Goal: Task Accomplishment & Management: Complete application form

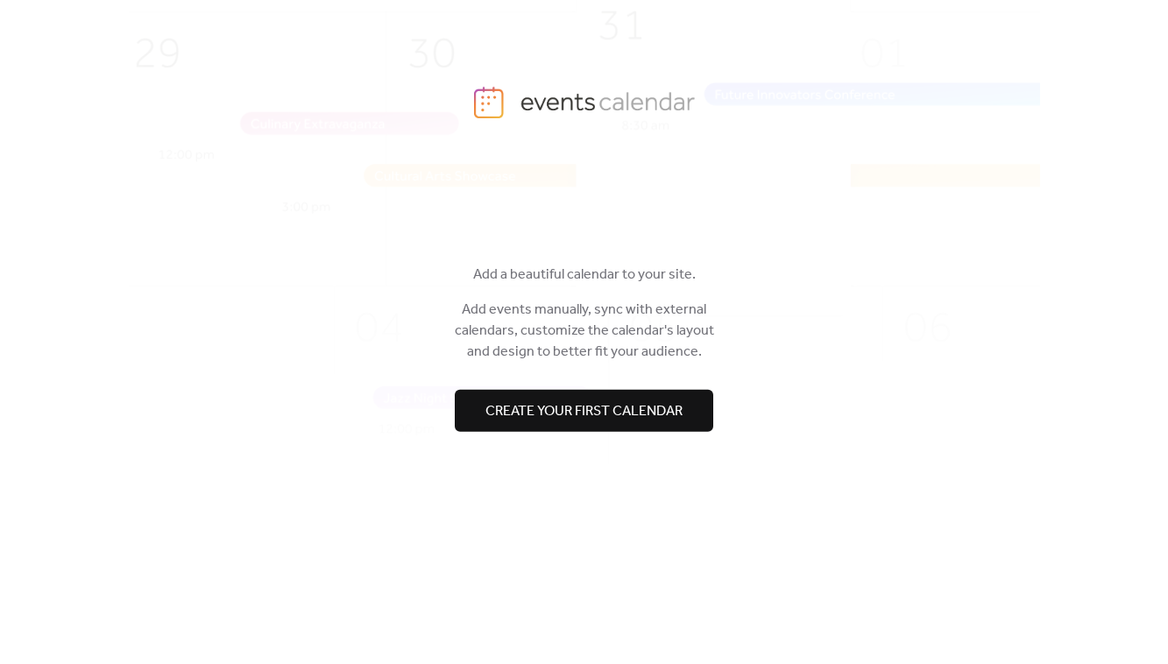
click at [578, 413] on span "Create your first calendar" at bounding box center [584, 411] width 197 height 21
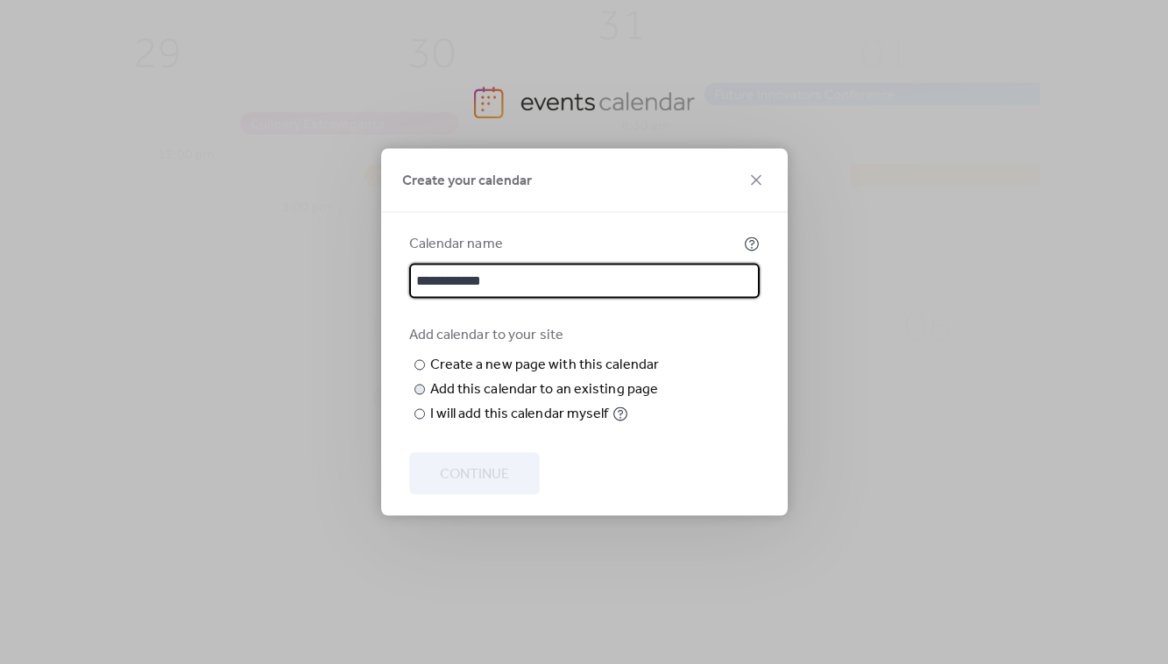
type input "**********"
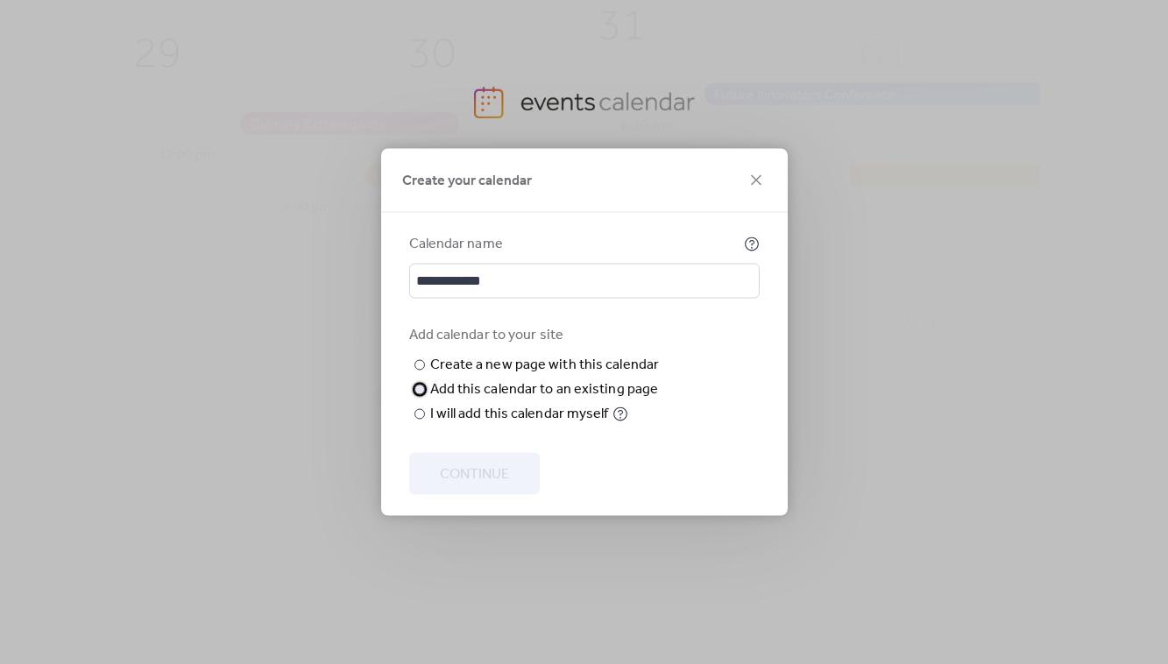
click at [464, 401] on div "Add this calendar to an existing page" at bounding box center [544, 389] width 229 height 21
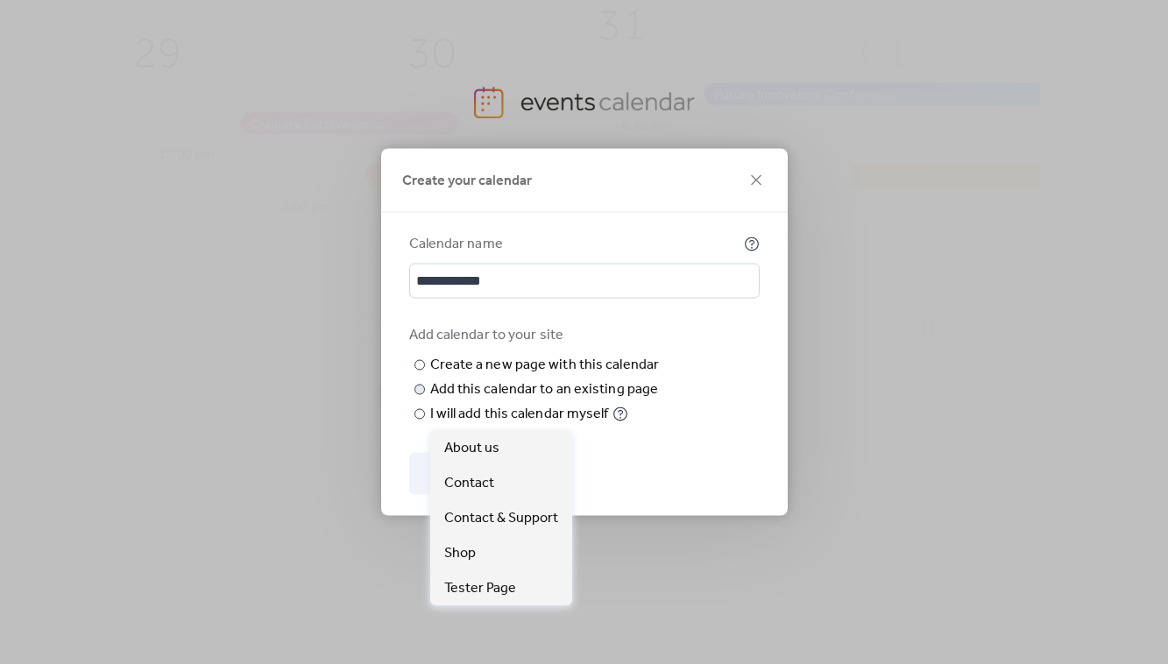
click at [0, 0] on span "Choose page" at bounding box center [0, 0] width 0 height 0
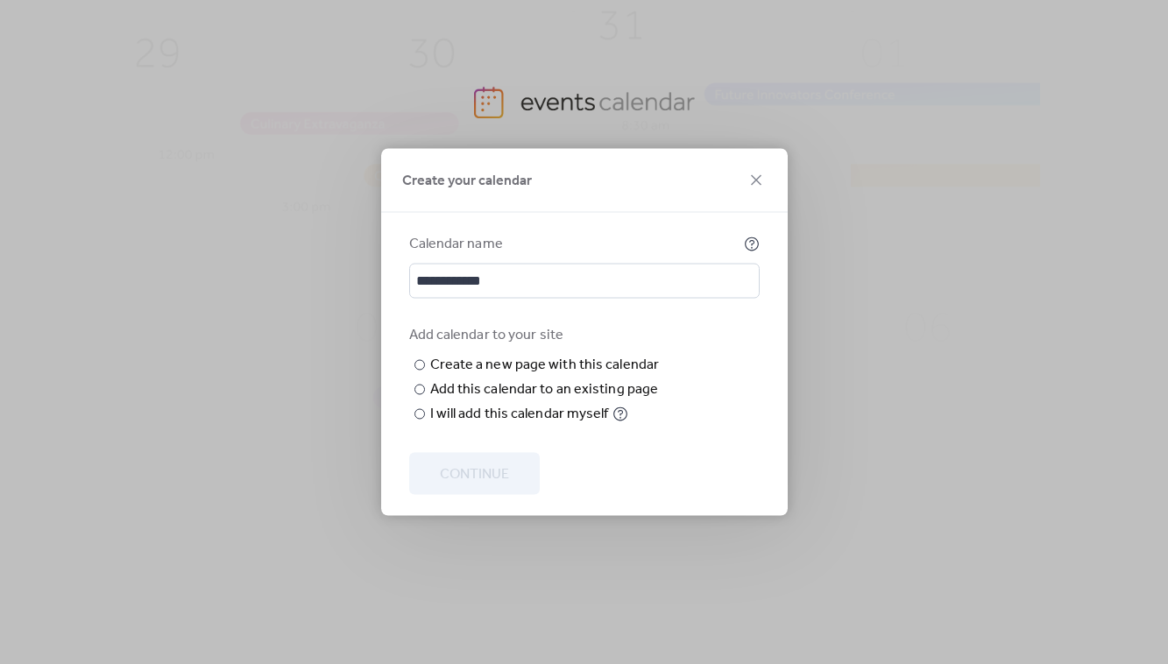
click at [663, 405] on div "Add calendar to your site ​ Create a new page with this calendar New page name …" at bounding box center [584, 375] width 351 height 100
click at [421, 420] on div at bounding box center [420, 414] width 11 height 11
click at [486, 478] on span "Continue" at bounding box center [474, 475] width 69 height 21
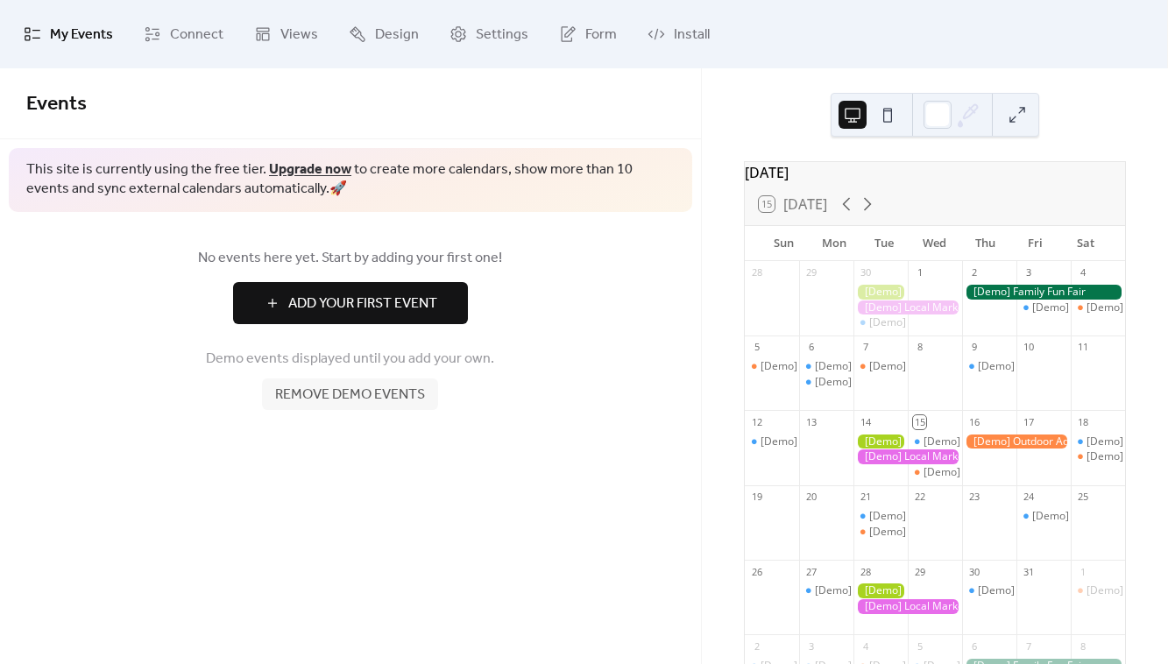
click at [322, 300] on span "Add Your First Event" at bounding box center [362, 304] width 149 height 21
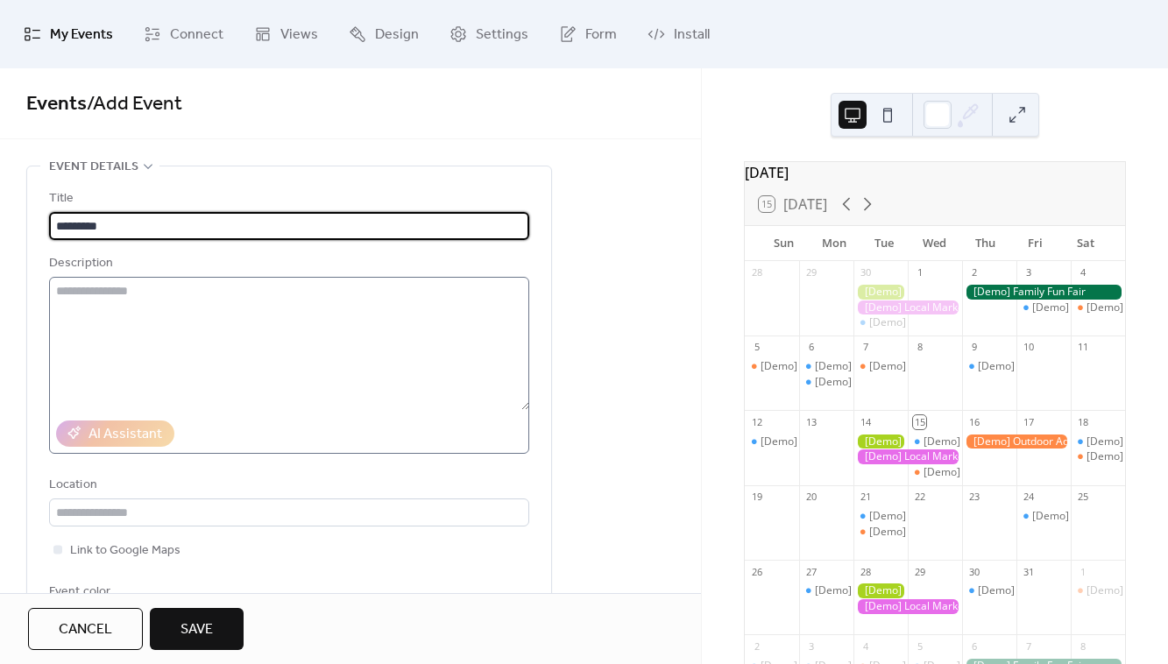
type input "*********"
click at [180, 301] on textarea at bounding box center [289, 343] width 480 height 133
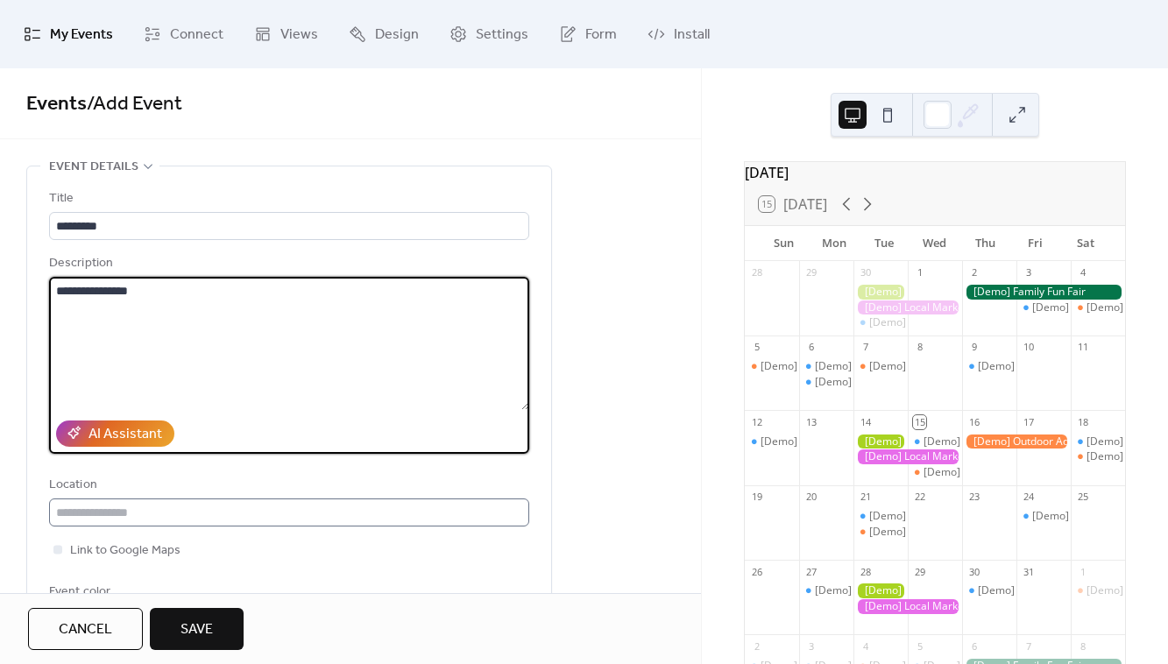
type textarea "**********"
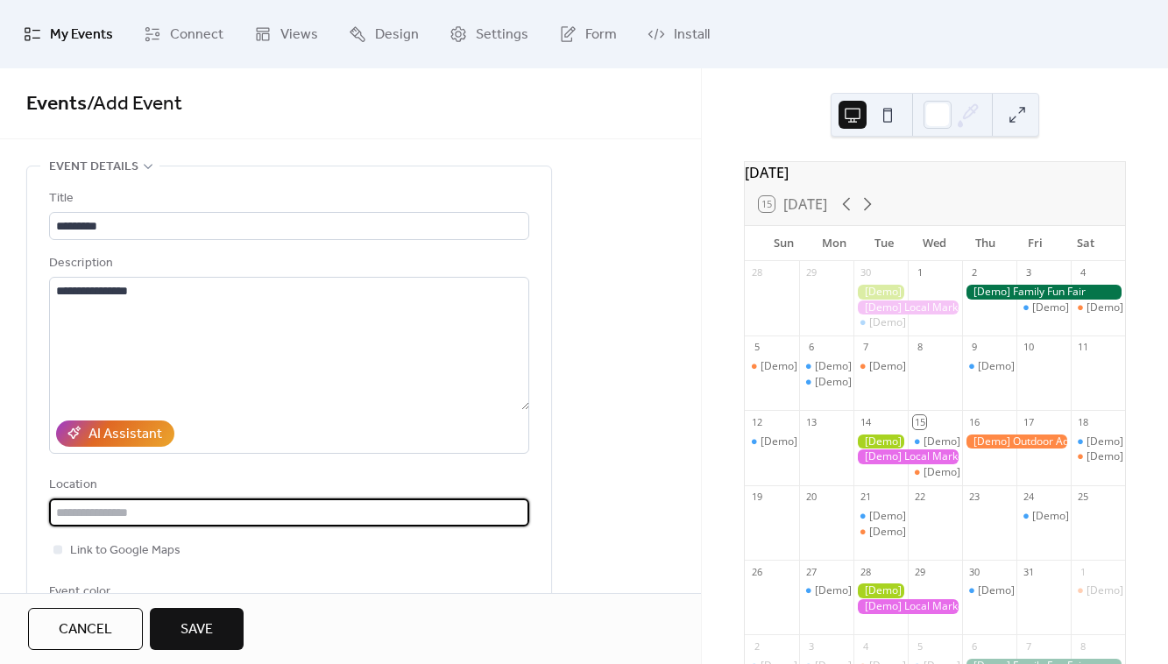
click at [109, 513] on input "text" at bounding box center [289, 513] width 480 height 28
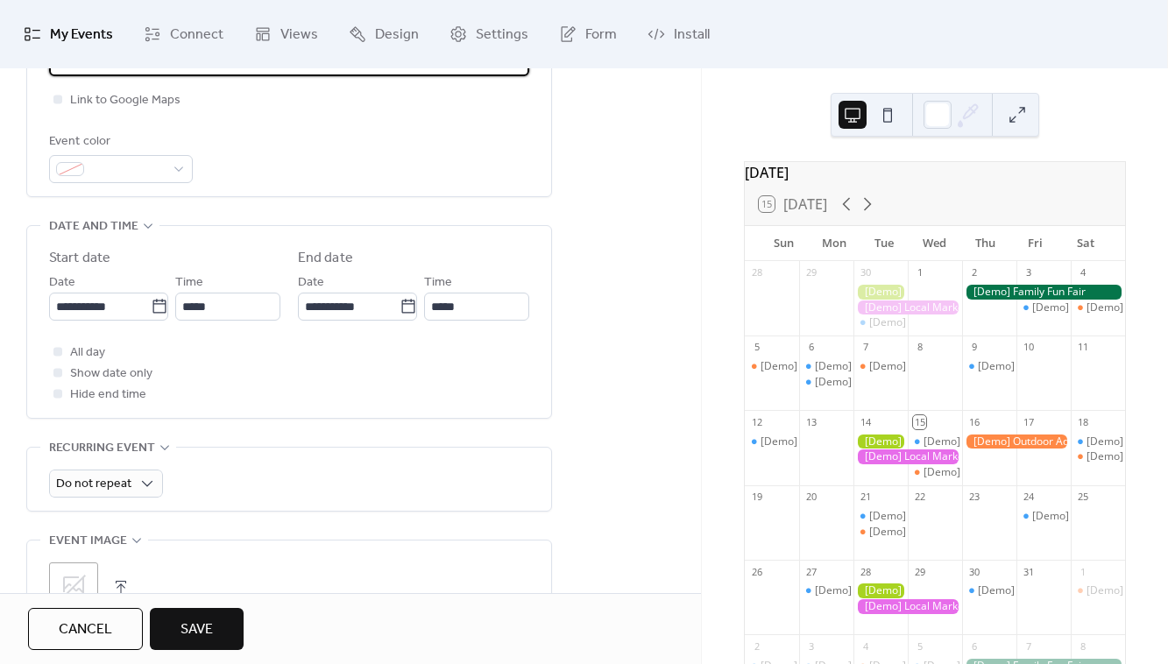
scroll to position [458, 0]
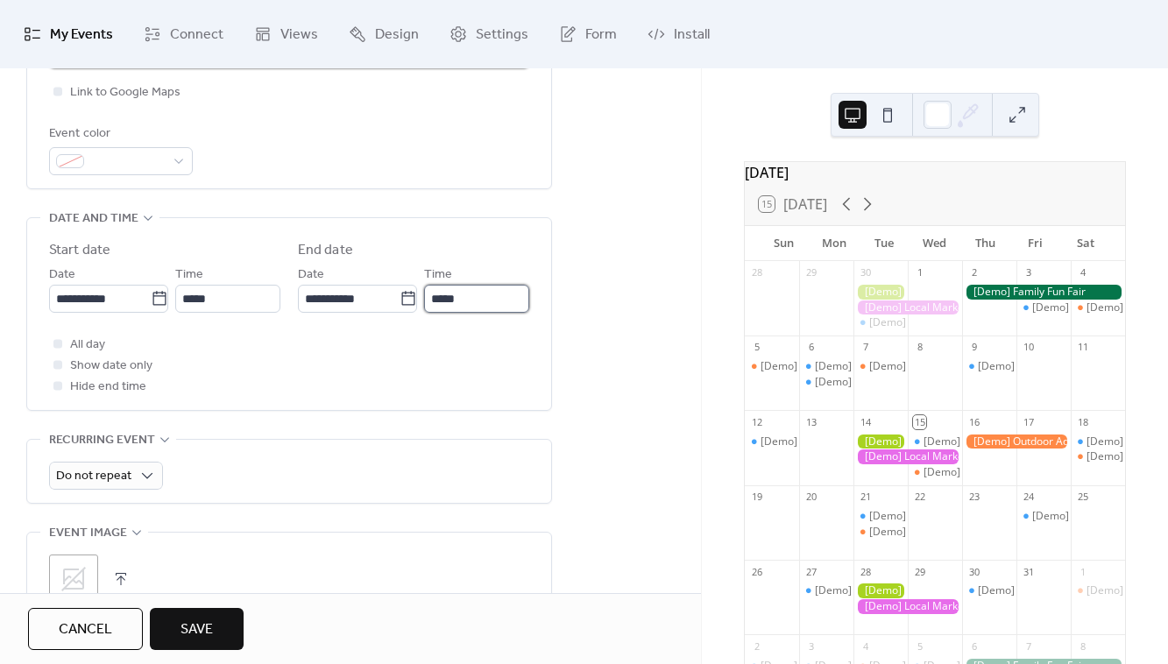
click at [486, 306] on input "*****" at bounding box center [476, 299] width 105 height 28
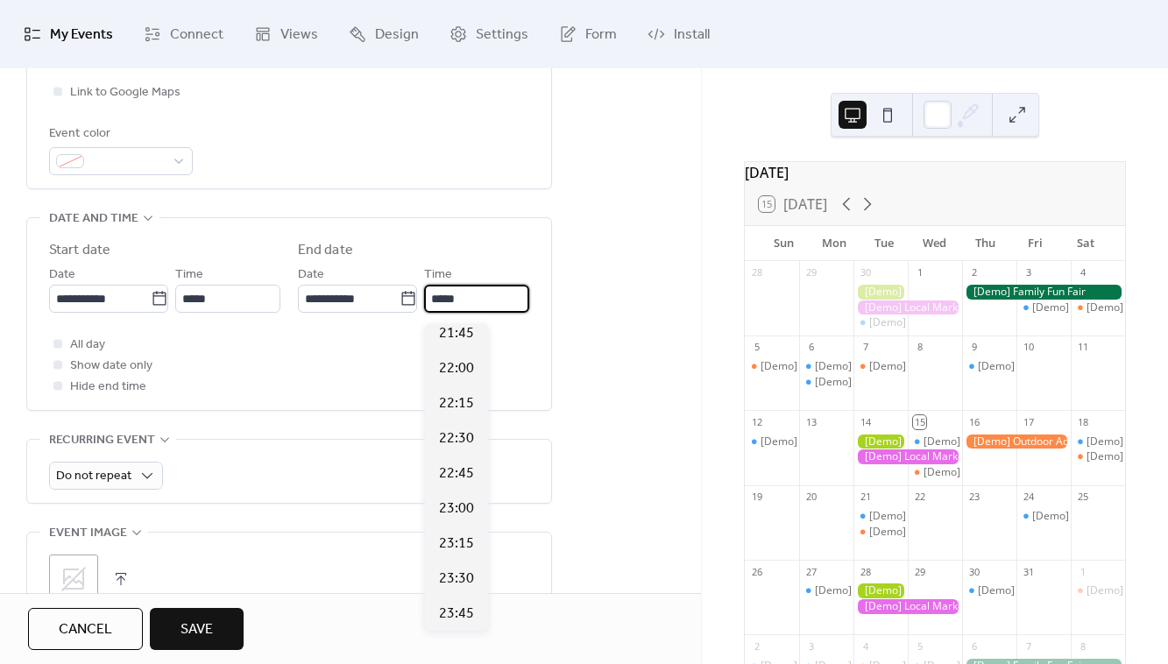
scroll to position [1341, 0]
click at [451, 575] on span "23:30" at bounding box center [456, 579] width 35 height 21
type input "*****"
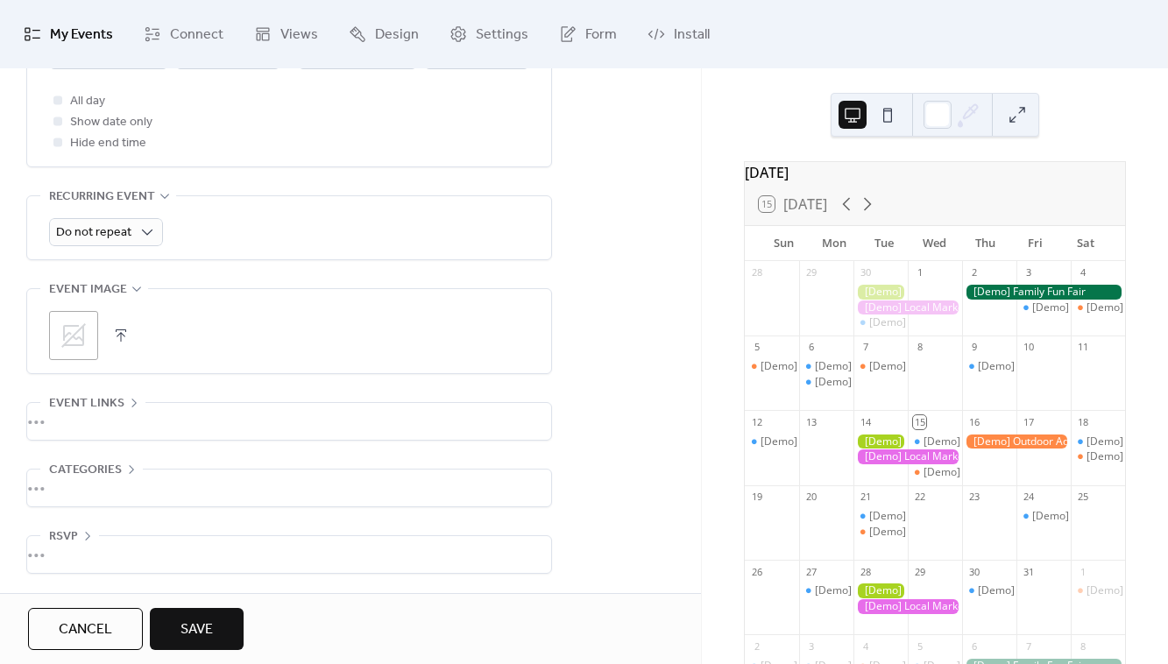
scroll to position [710, 0]
click at [190, 429] on div "•••" at bounding box center [289, 421] width 524 height 37
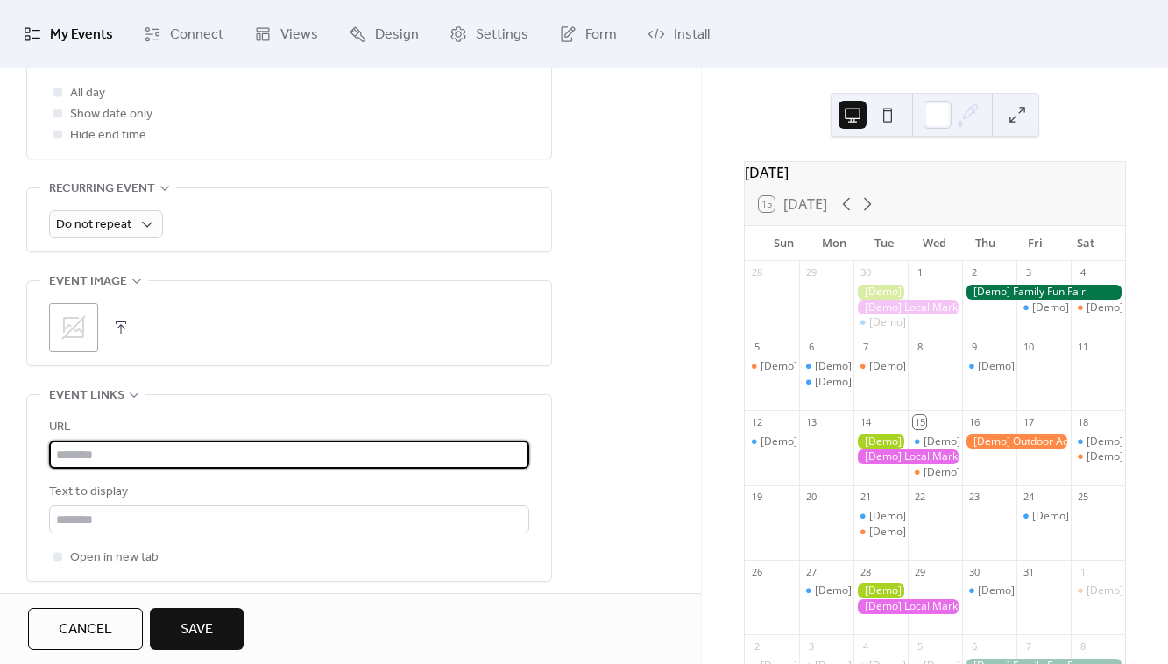
click at [156, 463] on input "text" at bounding box center [289, 455] width 480 height 28
paste input "**********"
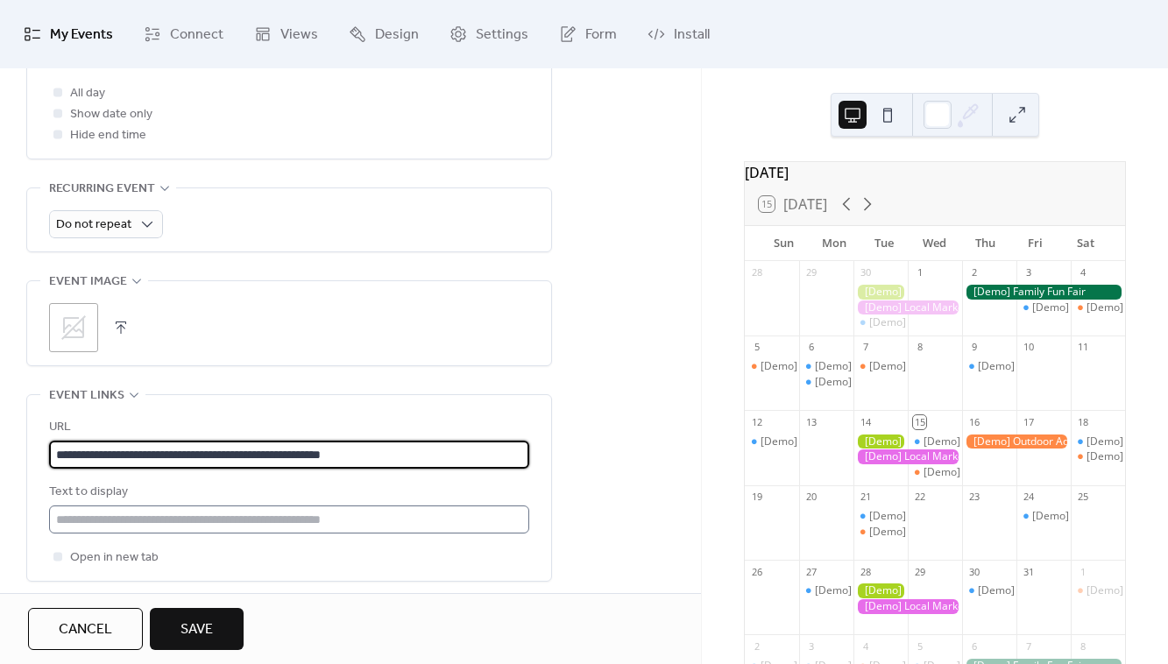
type input "**********"
click at [109, 531] on input "text" at bounding box center [289, 520] width 480 height 28
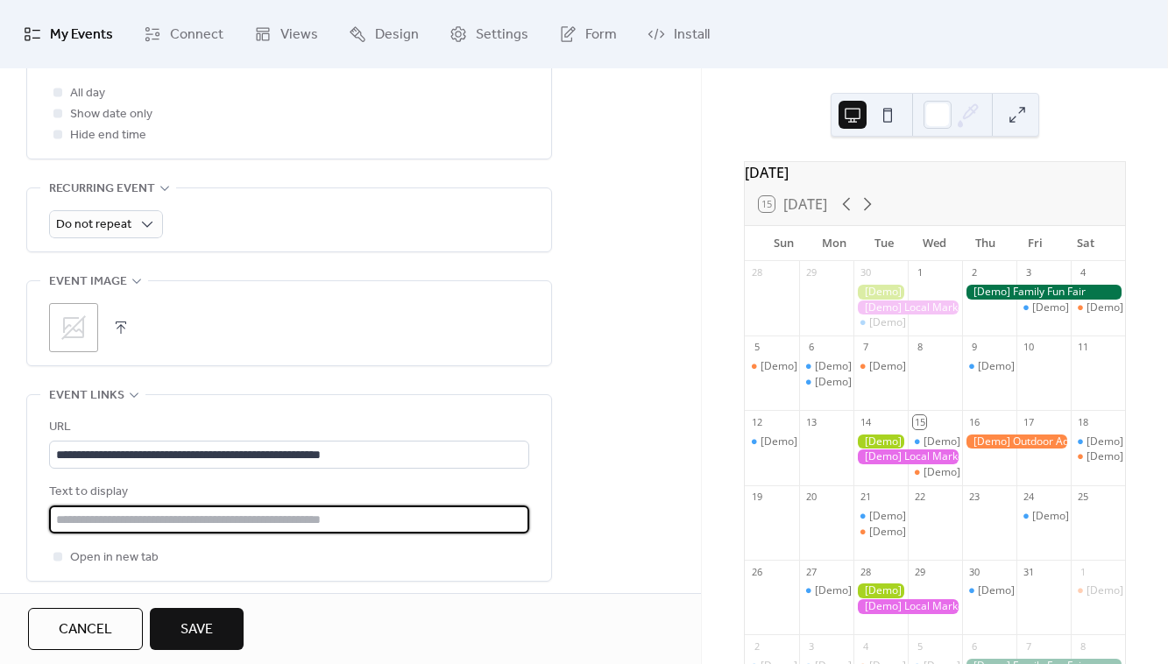
paste input "**********"
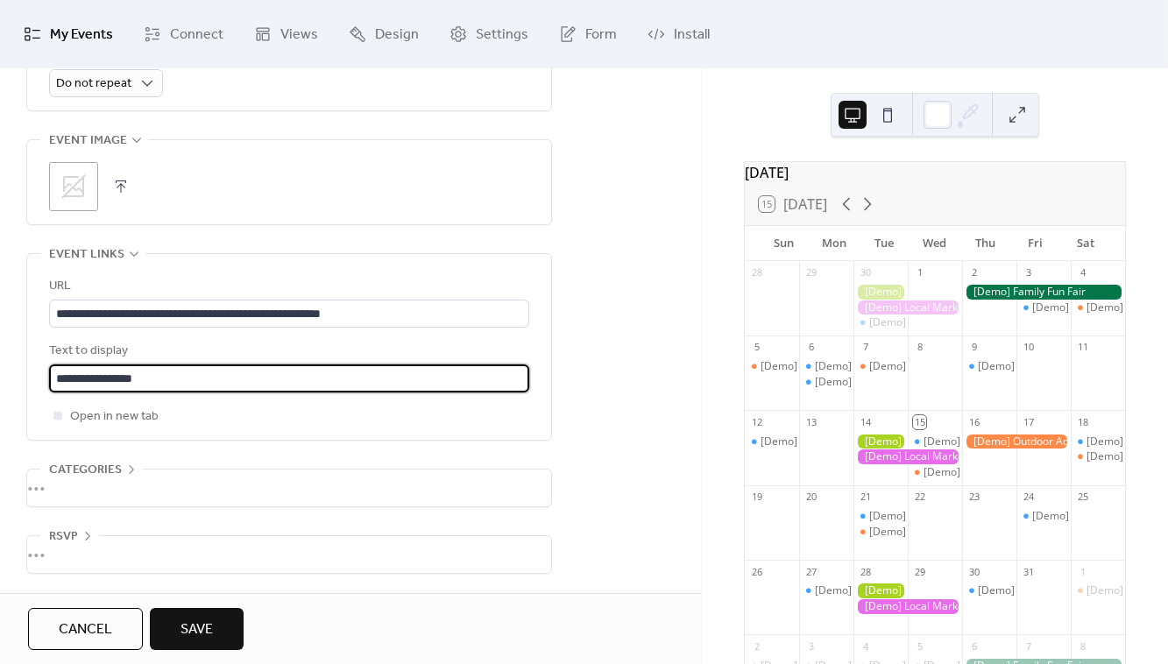
scroll to position [864, 0]
type input "**********"
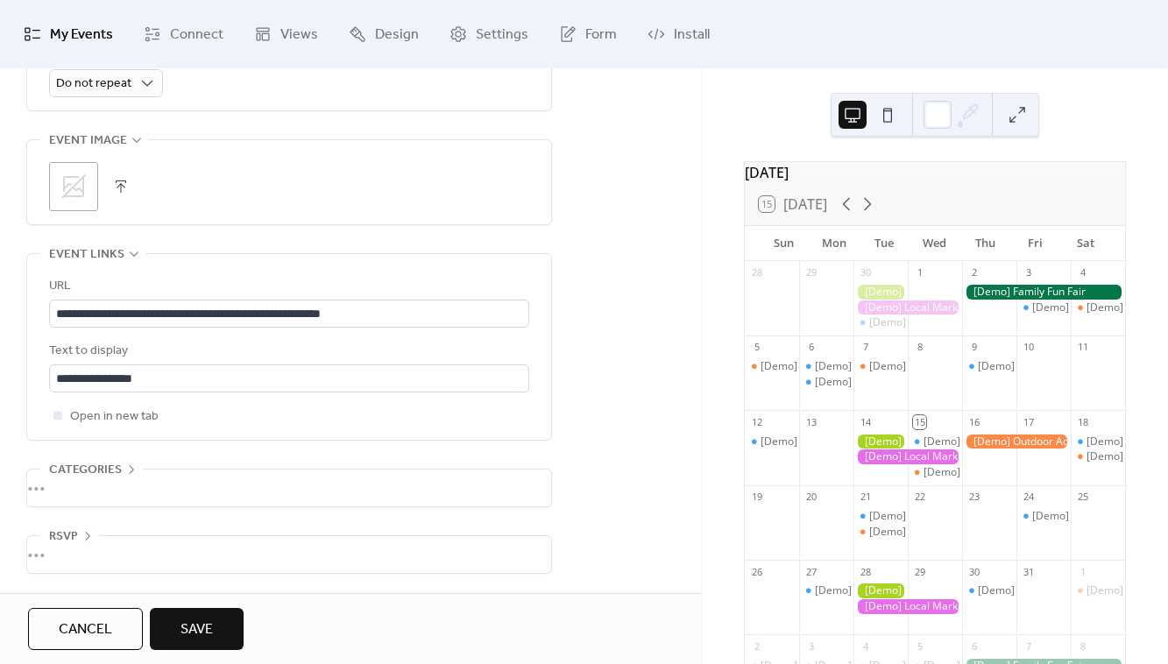
click at [127, 544] on div "•••" at bounding box center [289, 554] width 524 height 37
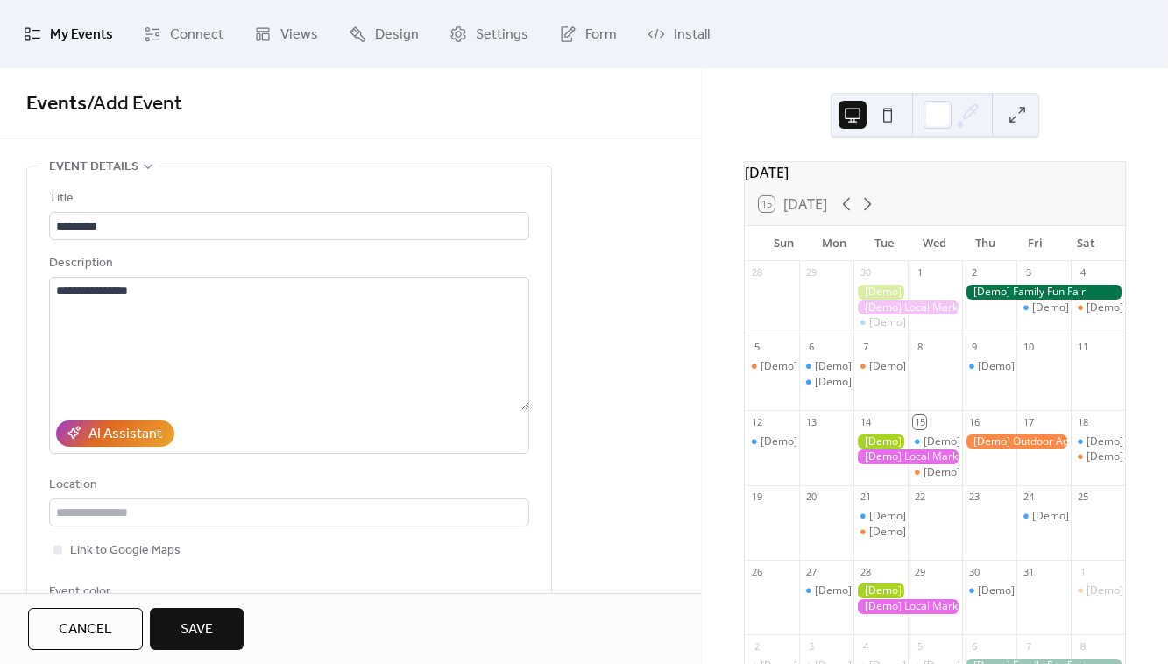
scroll to position [0, 0]
click at [202, 630] on span "Save" at bounding box center [197, 630] width 32 height 21
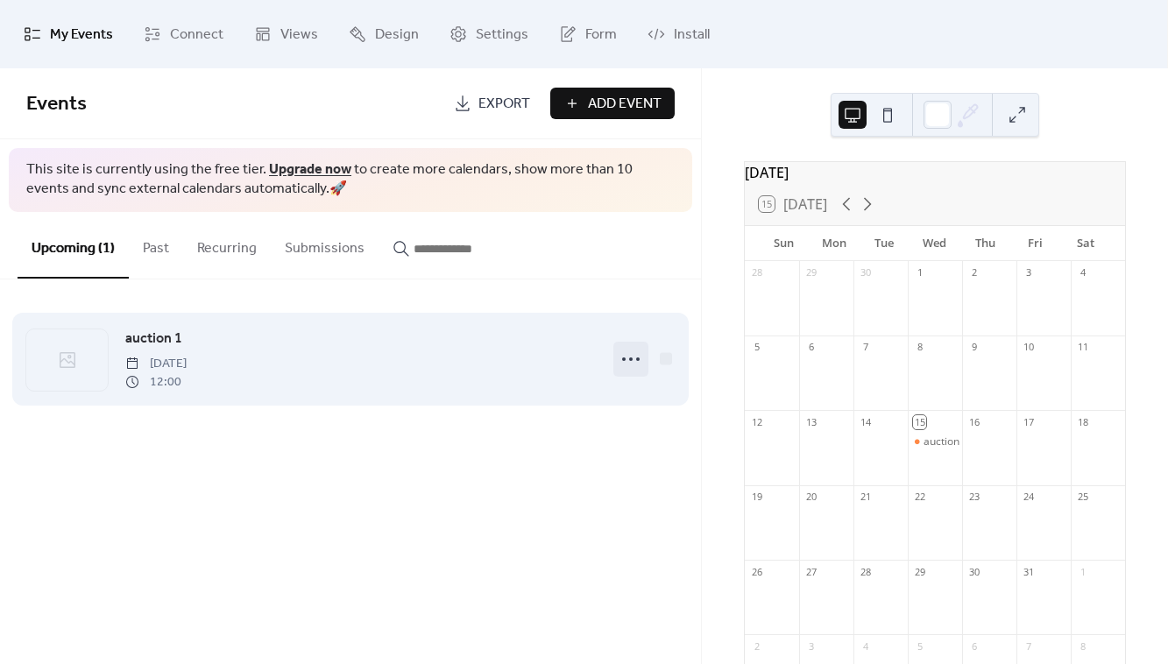
click at [628, 358] on icon at bounding box center [631, 359] width 28 height 28
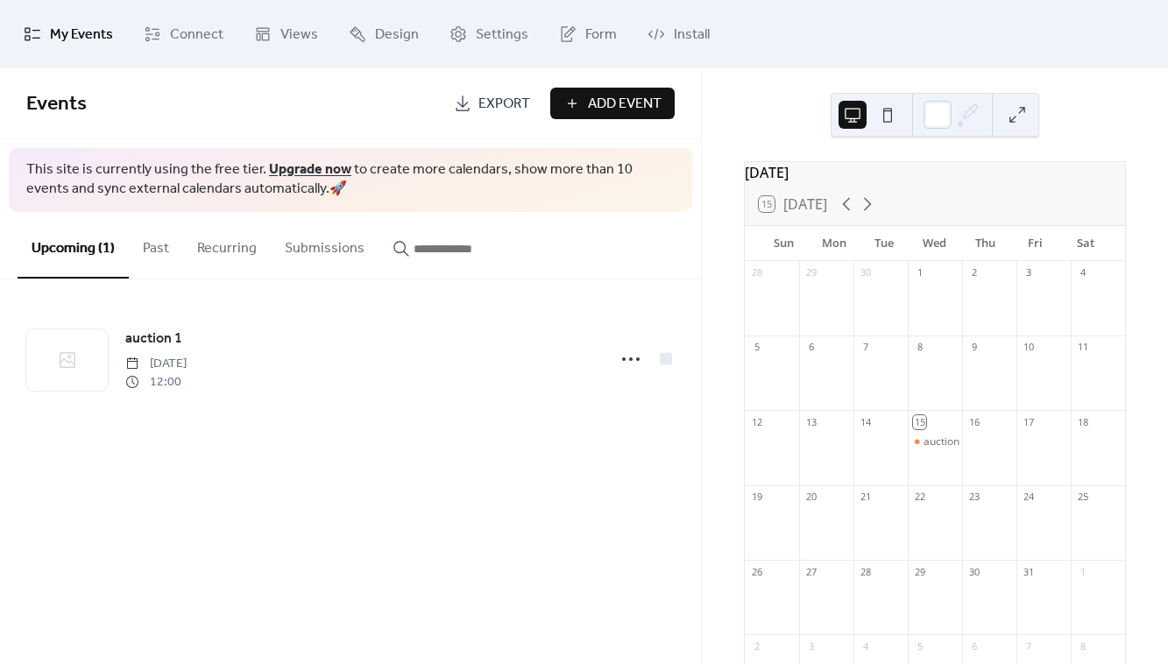
click at [496, 479] on div "Events Export Add Event This site is currently using the free tier. Upgrade now…" at bounding box center [350, 366] width 701 height 596
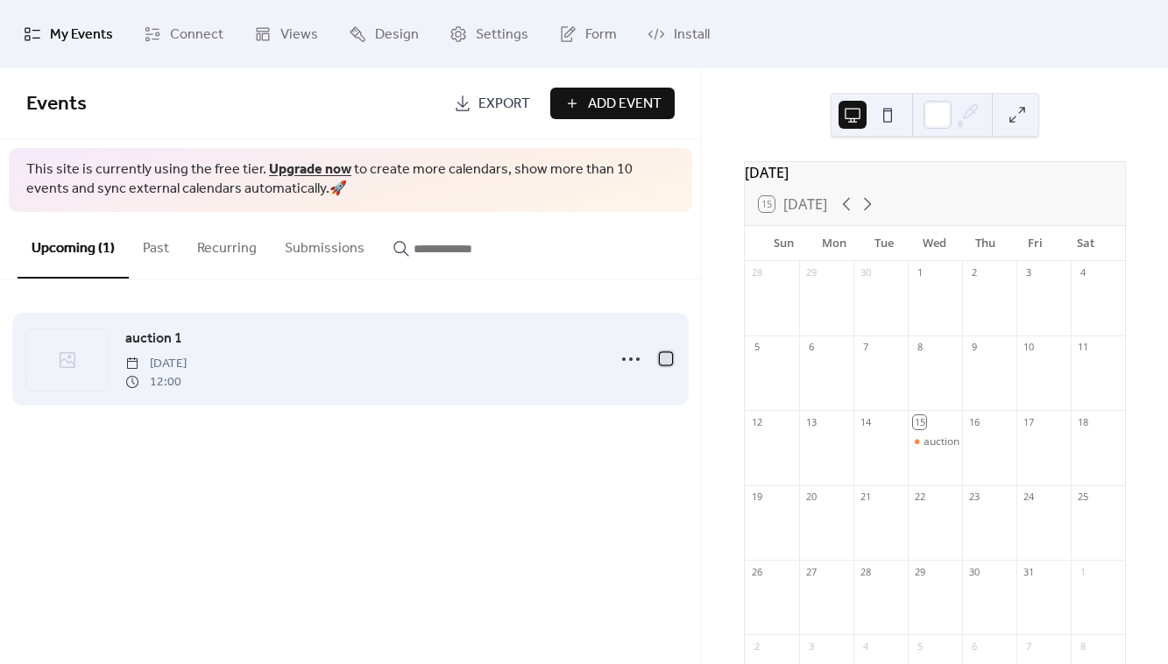
click at [664, 356] on div at bounding box center [666, 358] width 12 height 12
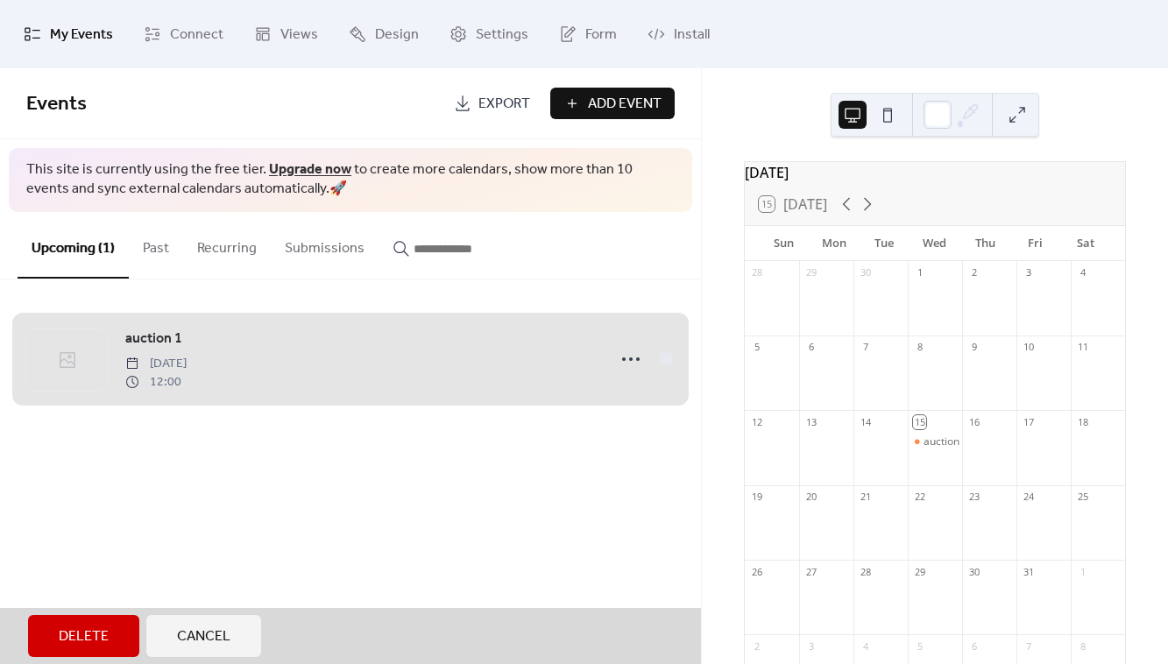
click at [663, 356] on span "auction 1 [DATE] 12:00" at bounding box center [350, 359] width 649 height 107
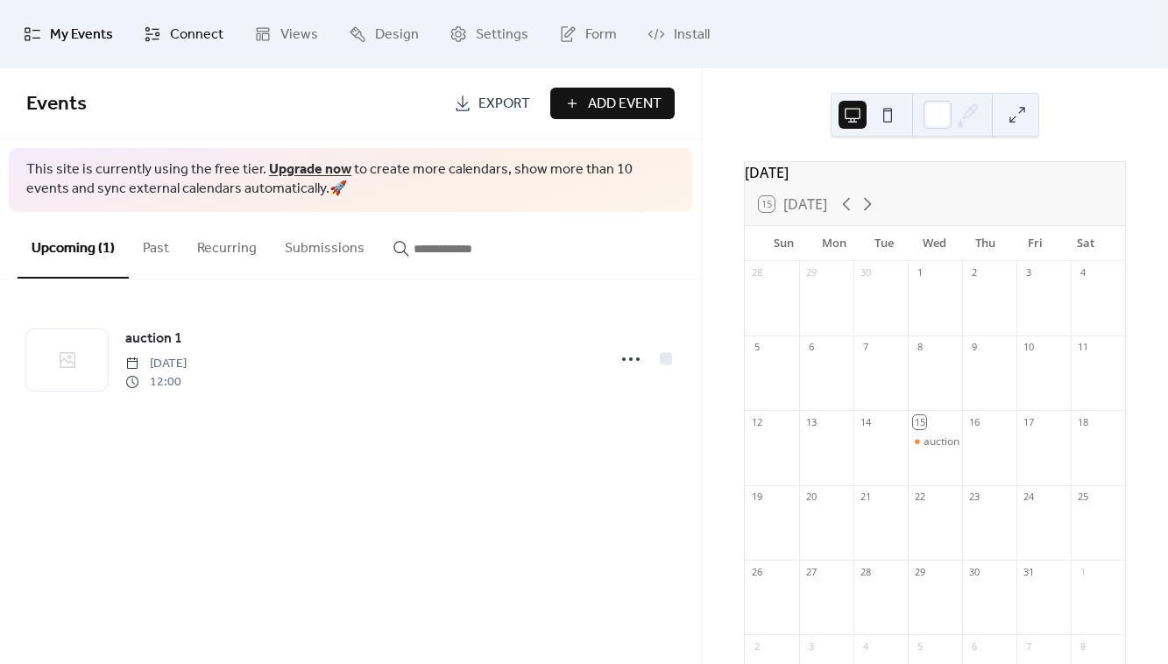
click at [174, 34] on span "Connect" at bounding box center [196, 35] width 53 height 28
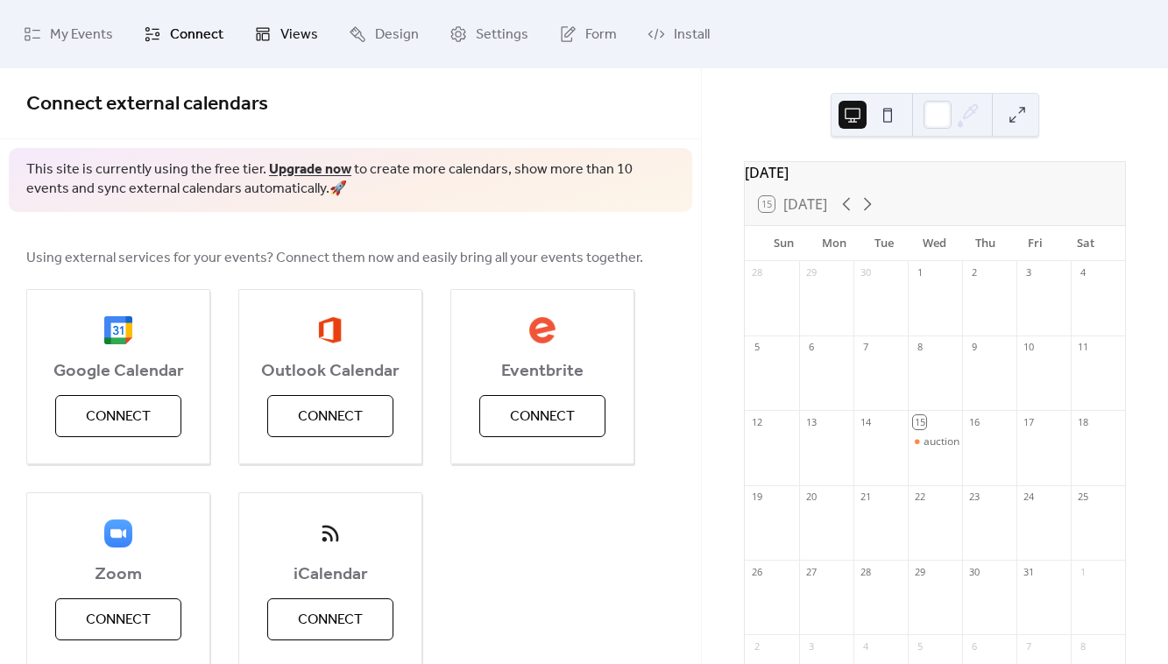
click at [289, 33] on span "Views" at bounding box center [299, 35] width 38 height 28
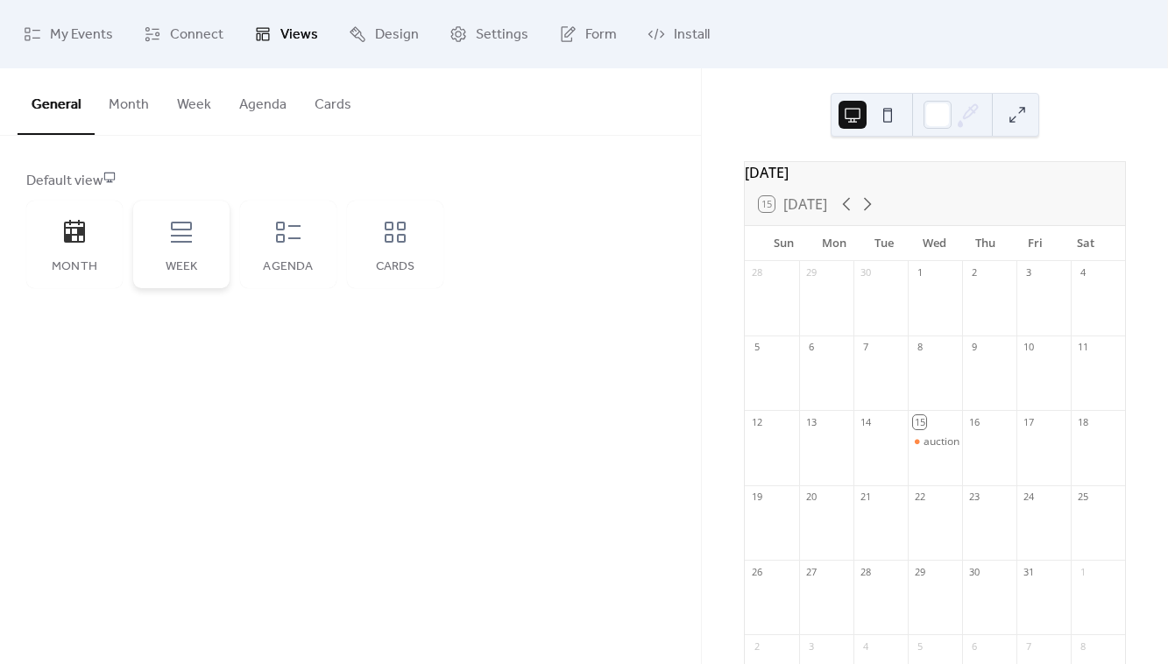
click at [181, 216] on div "Week" at bounding box center [181, 245] width 96 height 88
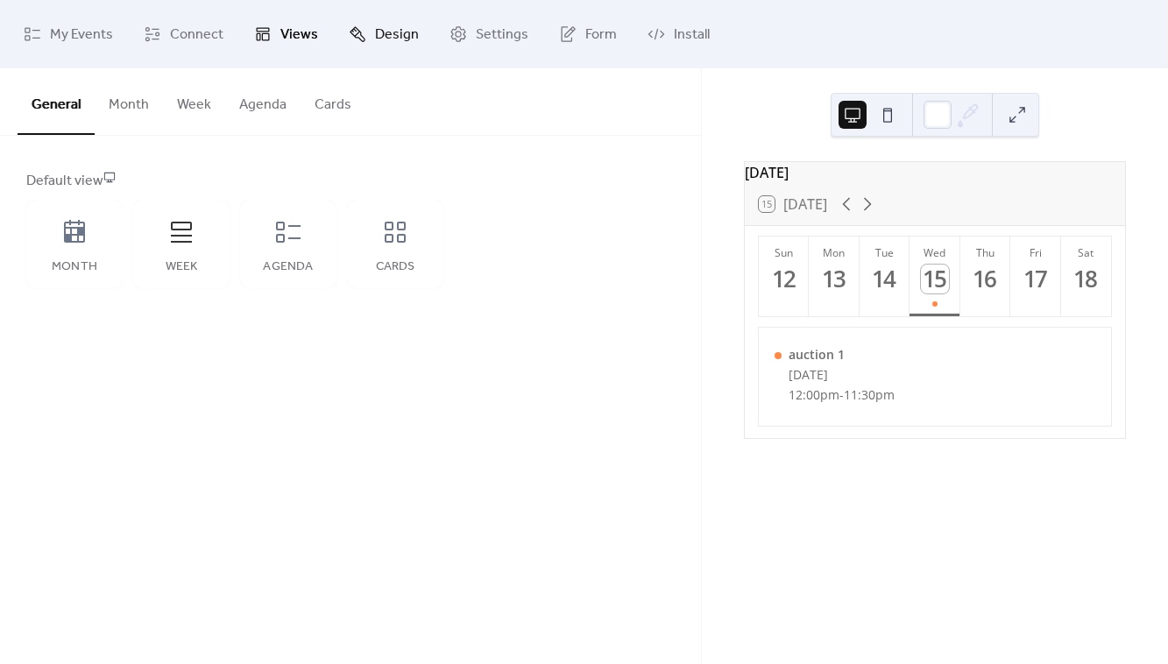
click at [391, 32] on span "Design" at bounding box center [397, 35] width 44 height 28
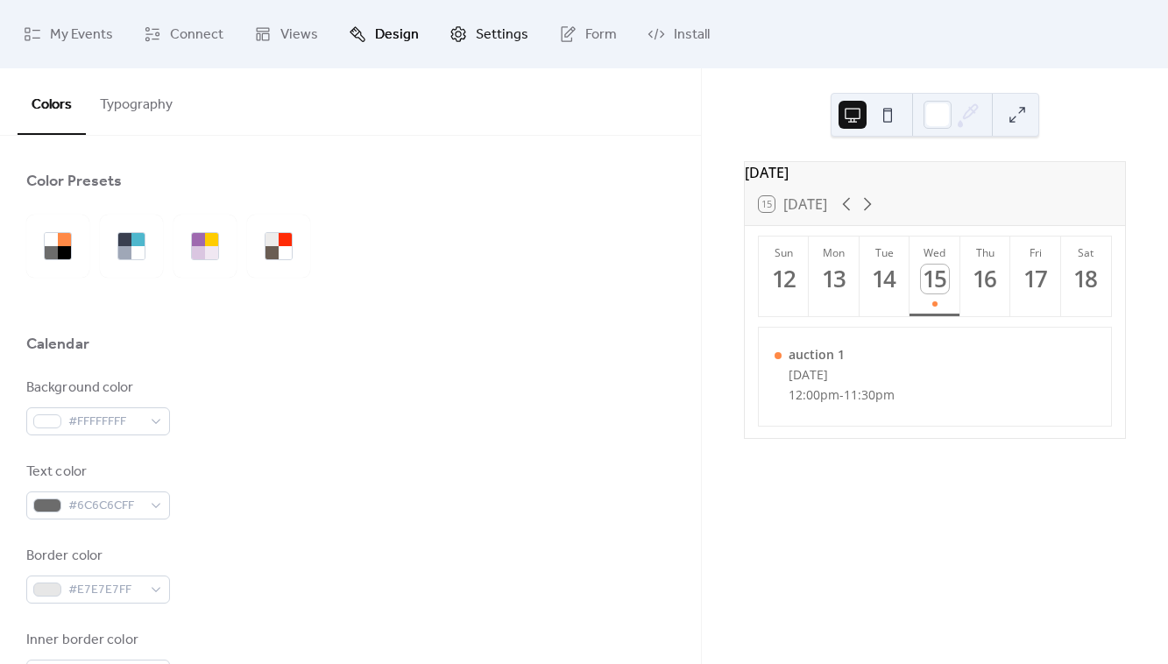
click at [487, 32] on span "Settings" at bounding box center [502, 35] width 53 height 28
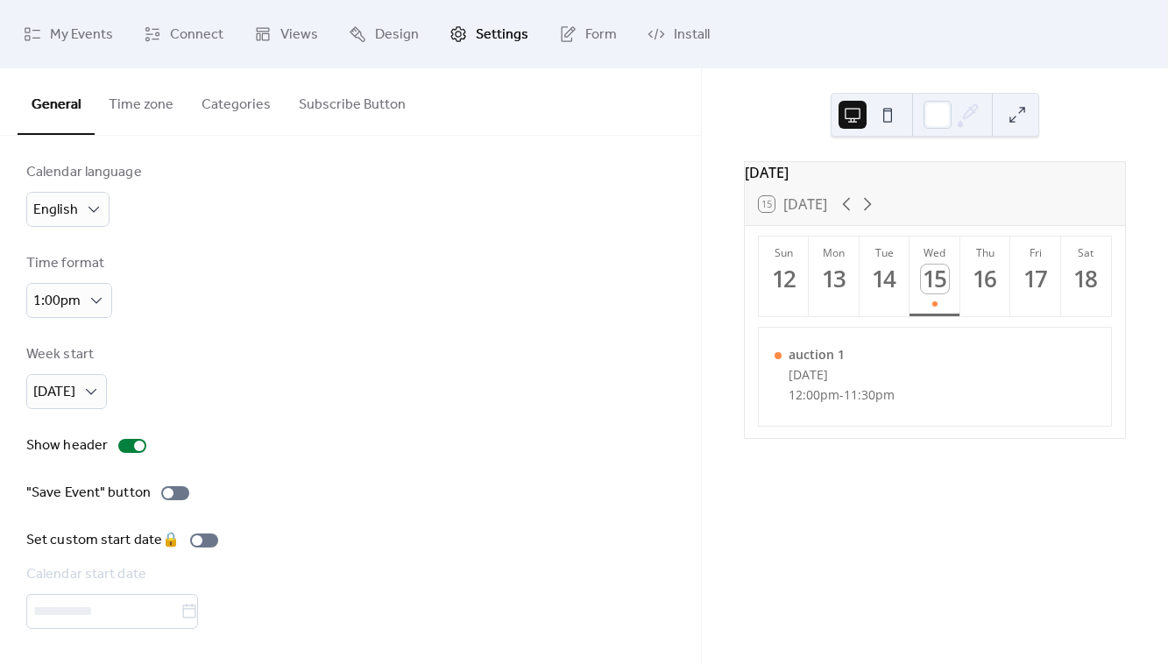
scroll to position [15, 0]
click at [60, 465] on span "[DATE]" at bounding box center [61, 460] width 42 height 21
click at [181, 486] on div at bounding box center [175, 493] width 28 height 14
click at [587, 33] on span "Form" at bounding box center [601, 35] width 32 height 28
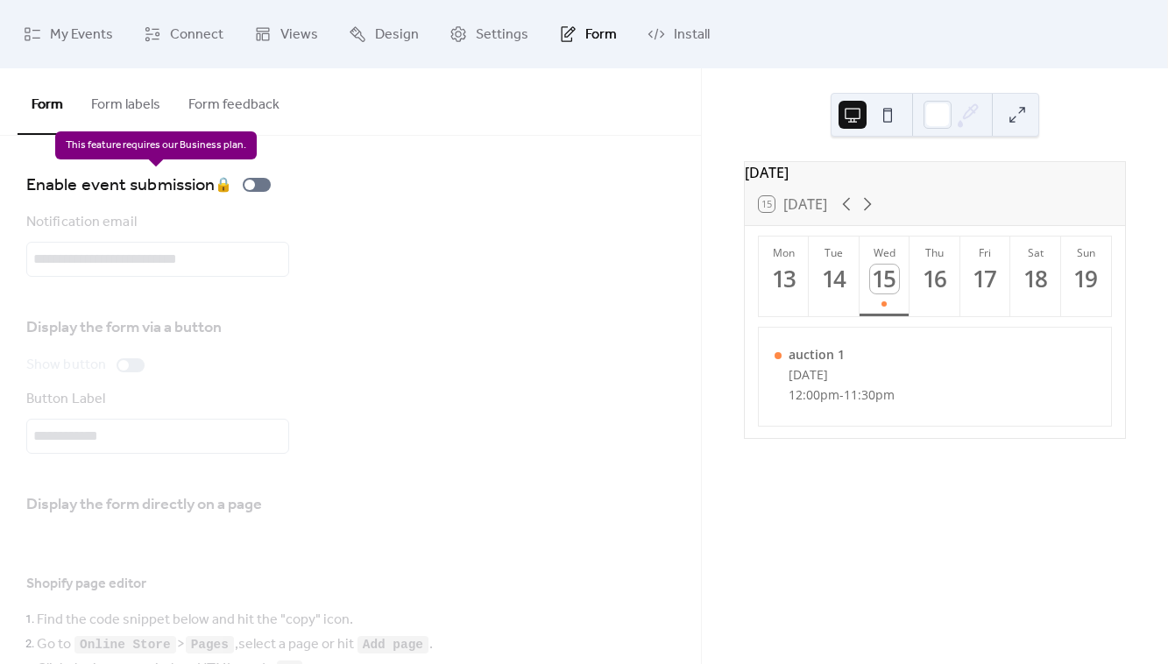
click at [266, 182] on div "Enable event submission 🔒" at bounding box center [152, 185] width 252 height 28
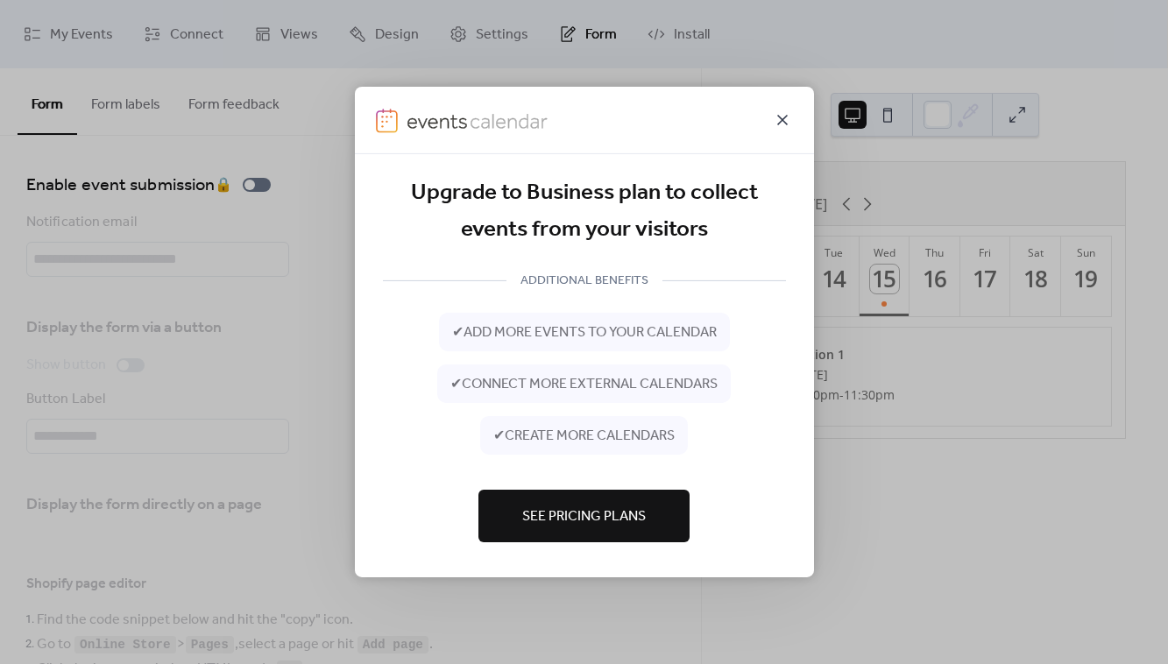
click at [787, 123] on icon at bounding box center [782, 120] width 21 height 21
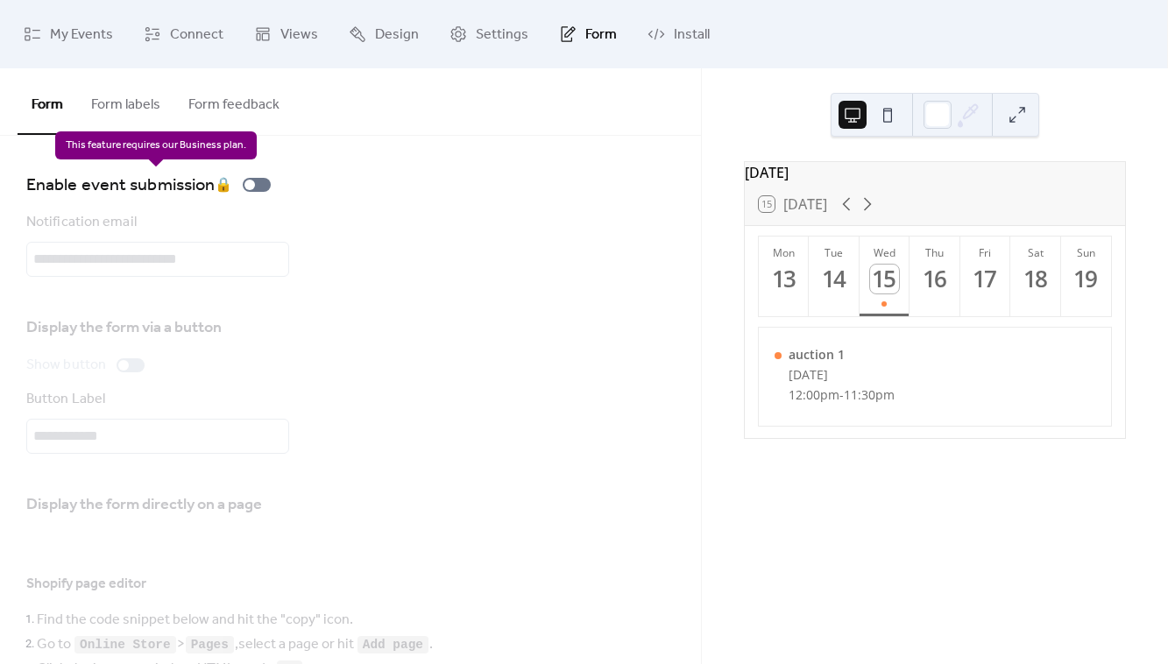
click at [264, 183] on div "Enable event submission 🔒" at bounding box center [152, 185] width 252 height 28
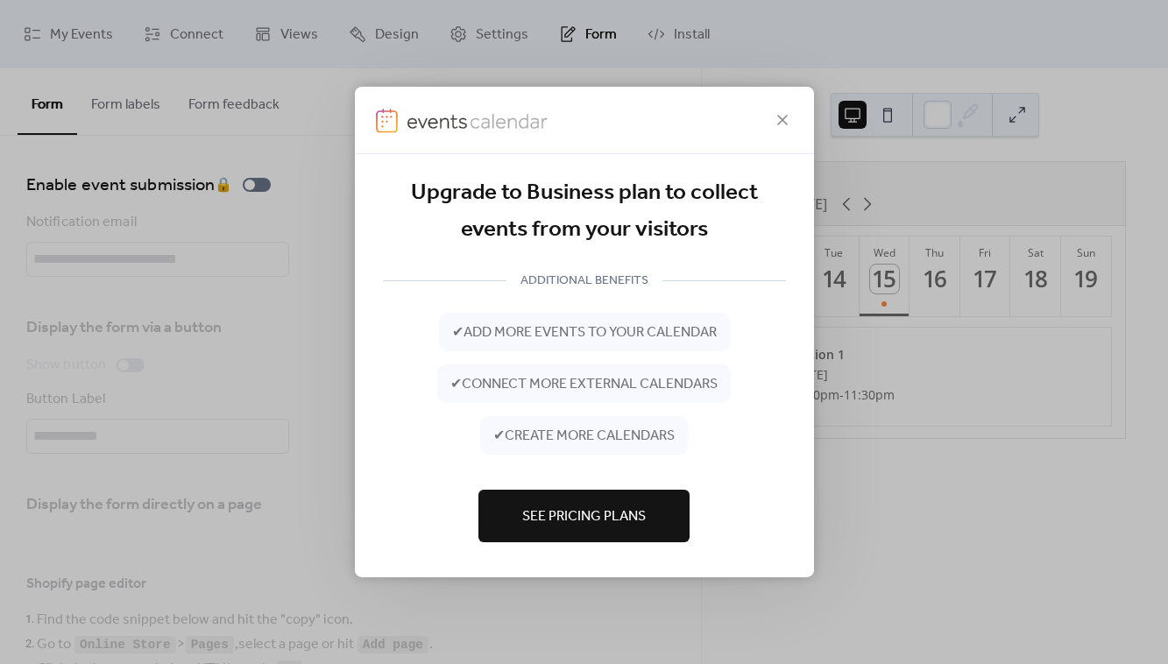
click at [571, 510] on span "See Pricing Plans" at bounding box center [584, 517] width 124 height 21
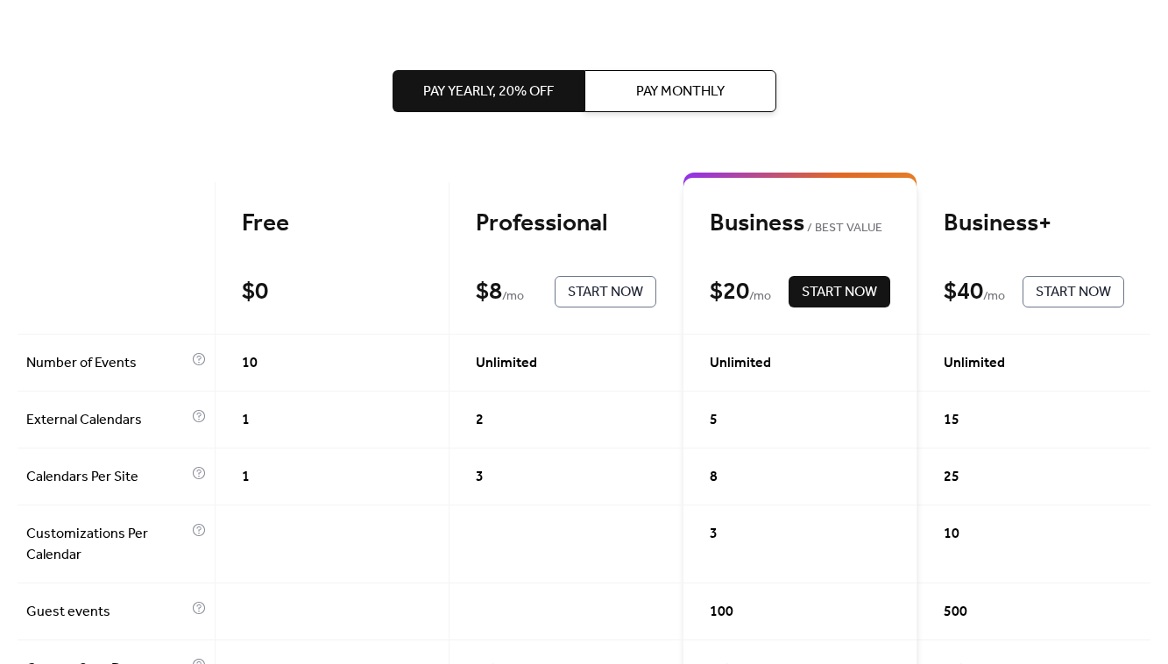
click at [256, 215] on div "Free" at bounding box center [332, 224] width 181 height 31
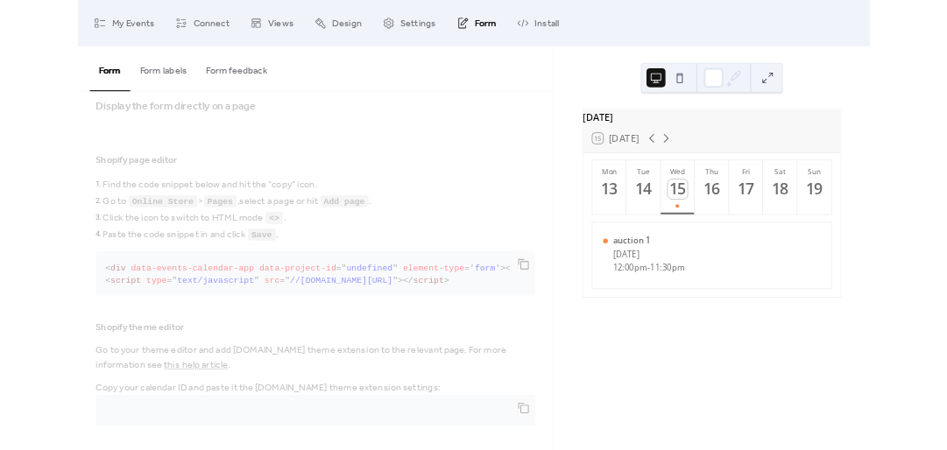
scroll to position [365, 0]
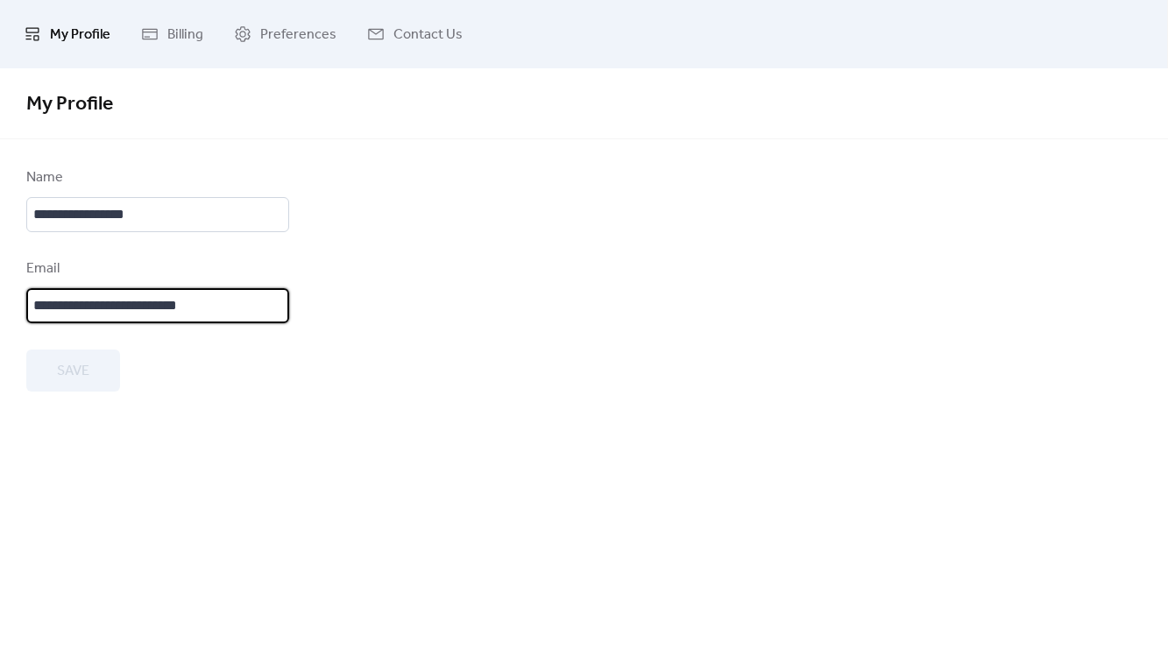
drag, startPoint x: 222, startPoint y: 315, endPoint x: -45, endPoint y: 324, distance: 266.6
type input "**********"
click at [51, 383] on button "Save" at bounding box center [73, 371] width 94 height 42
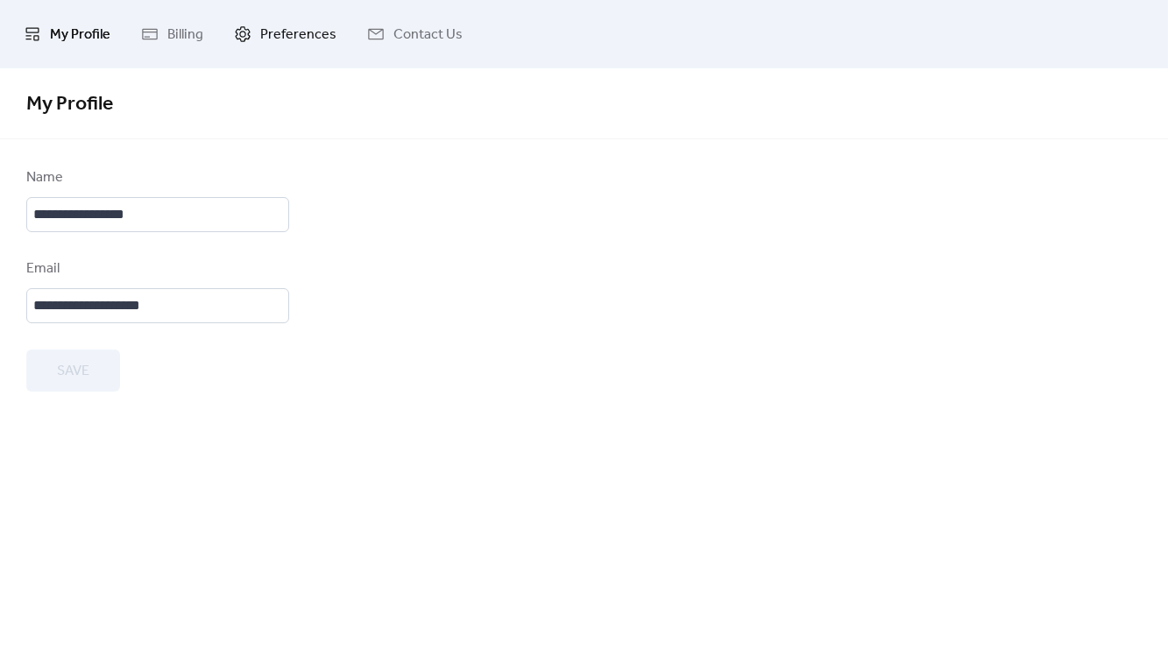
click at [287, 32] on span "Preferences" at bounding box center [298, 35] width 76 height 28
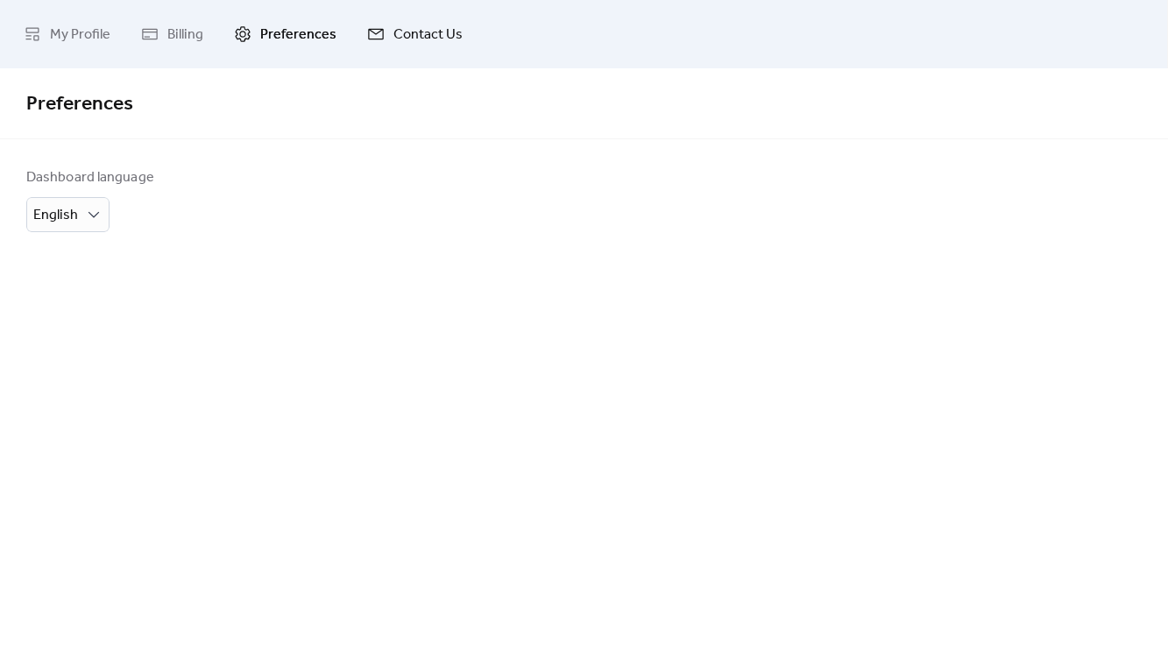
click at [394, 30] on span "Contact Us" at bounding box center [428, 35] width 69 height 28
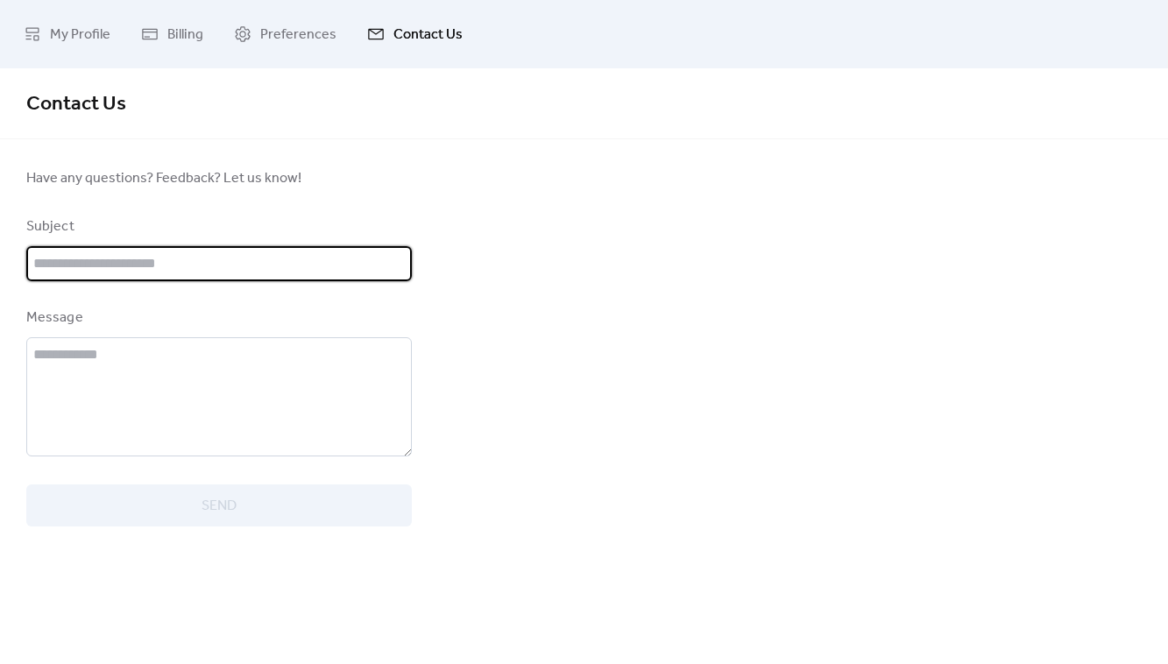
click at [110, 258] on input "text" at bounding box center [219, 263] width 386 height 35
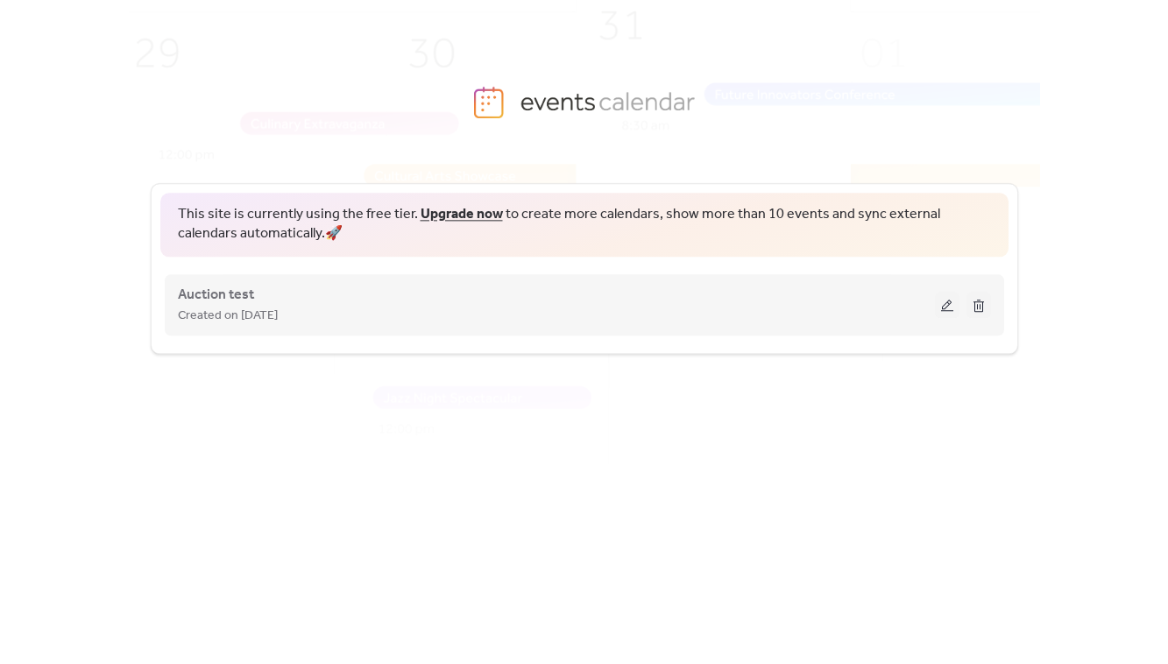
click at [943, 306] on button at bounding box center [947, 305] width 25 height 26
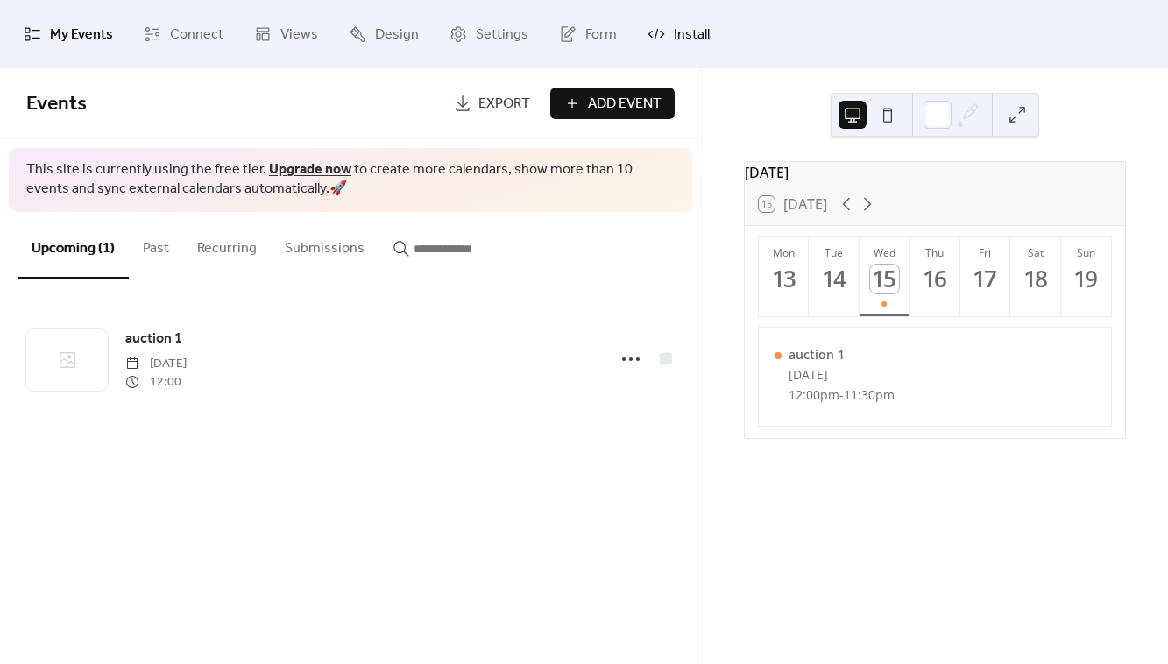
click at [687, 29] on span "Install" at bounding box center [692, 35] width 36 height 28
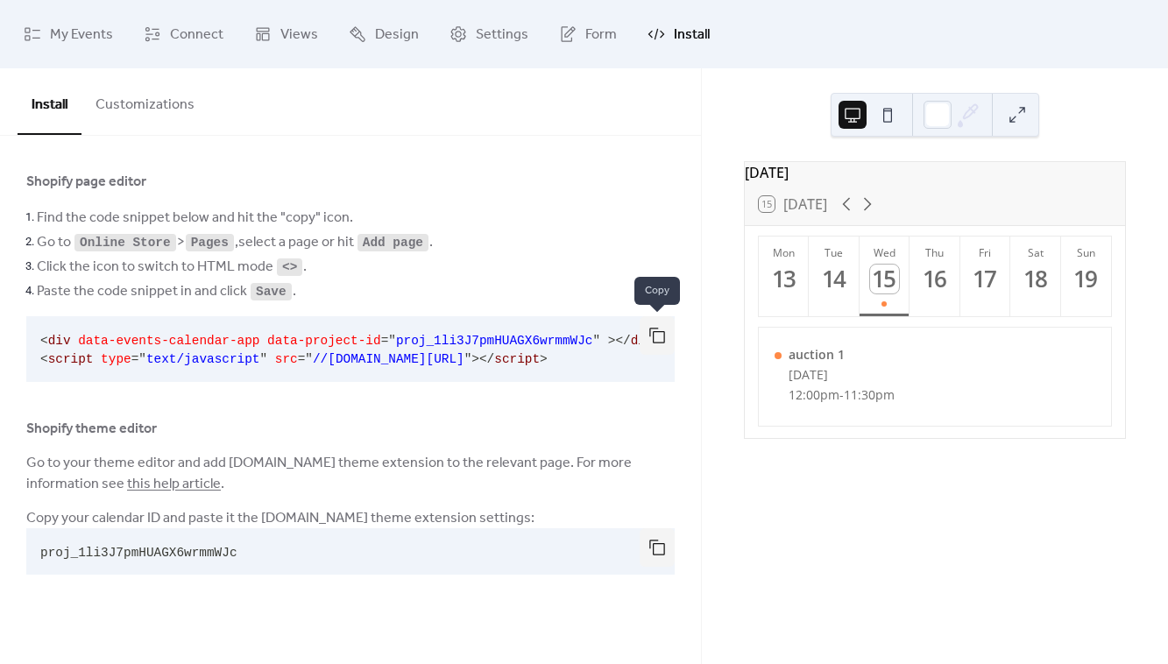
click at [657, 337] on button "button" at bounding box center [657, 335] width 35 height 39
